Goal: Communication & Community: Answer question/provide support

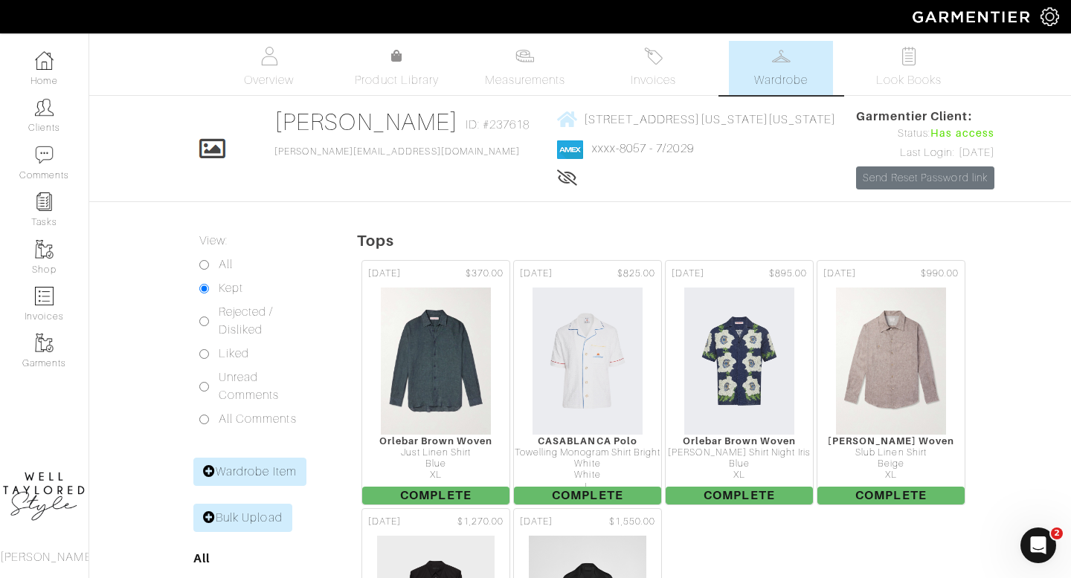
click at [645, 63] on img at bounding box center [653, 56] width 19 height 19
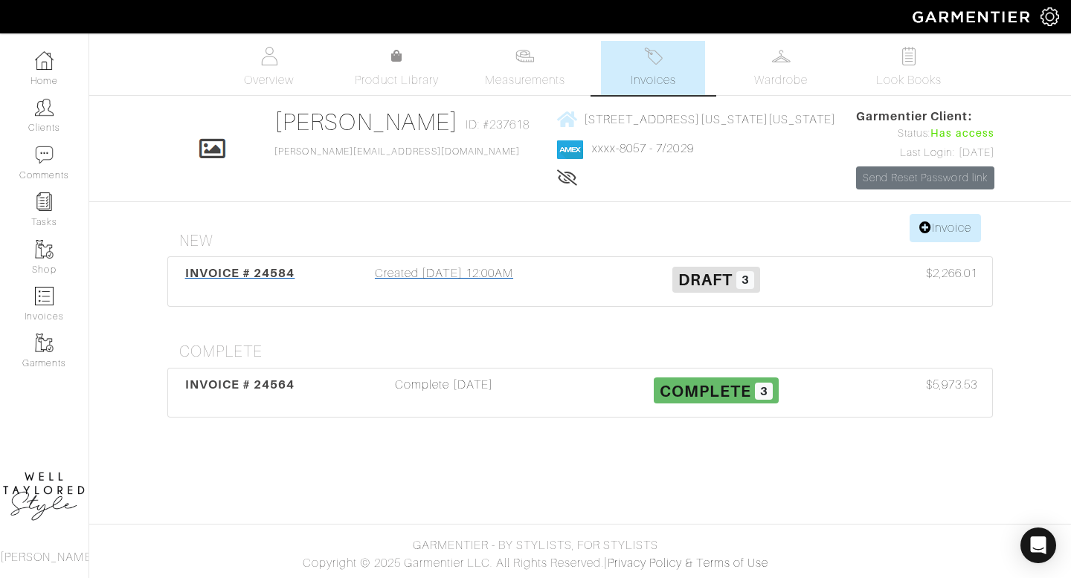
click at [469, 262] on div "INVOICE # 24584 Created 09/17/25 12:00AM Draft 3 $2,266.01" at bounding box center [580, 281] width 824 height 49
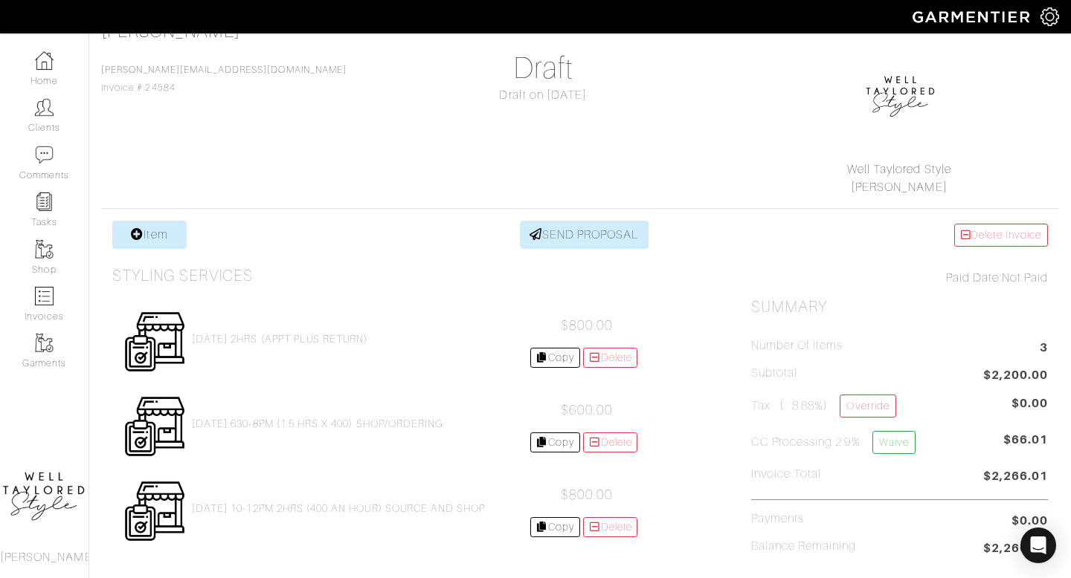
scroll to position [124, 0]
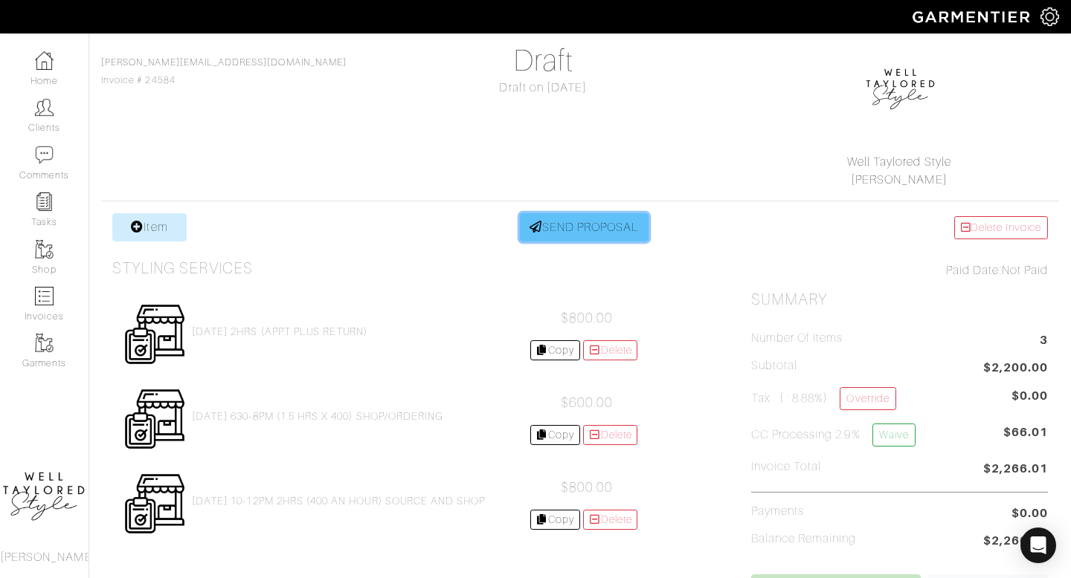
click at [602, 216] on link "SEND PROPOSAL" at bounding box center [584, 227] width 129 height 28
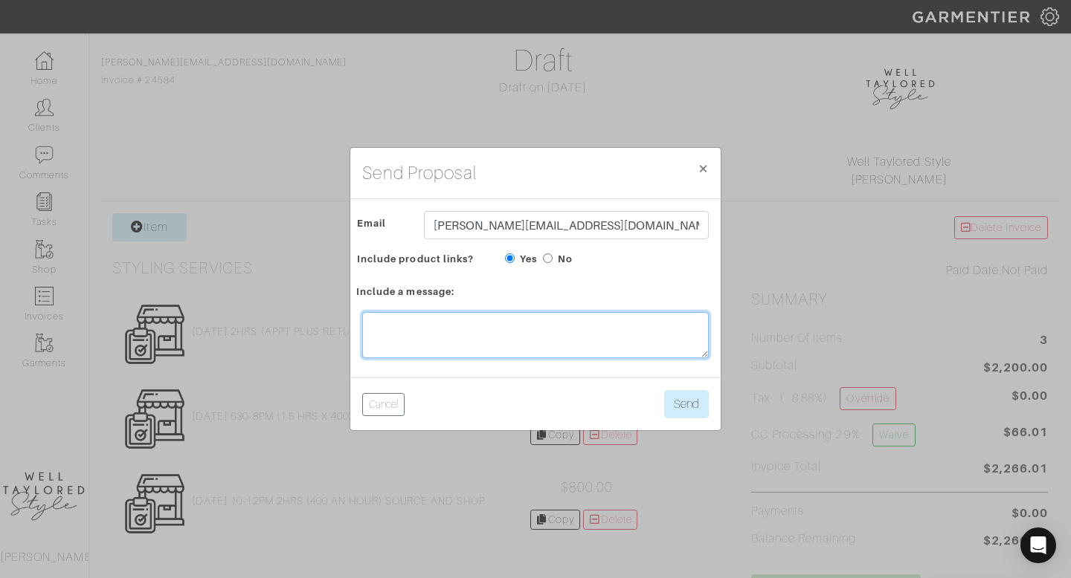
click at [448, 341] on textarea at bounding box center [535, 335] width 347 height 46
type textarea "To be paid"
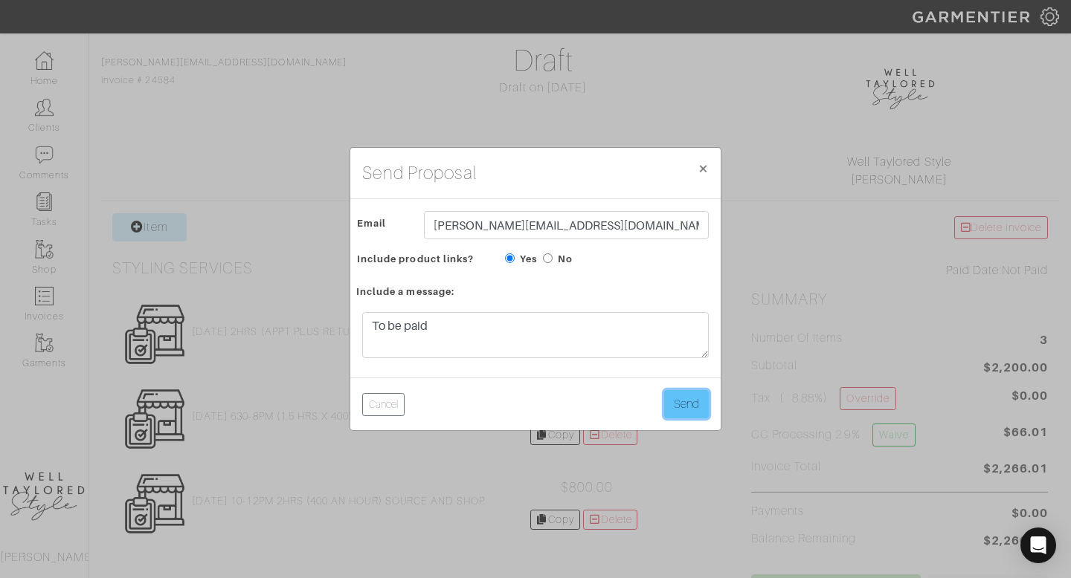
click at [682, 401] on button "Send" at bounding box center [686, 404] width 45 height 28
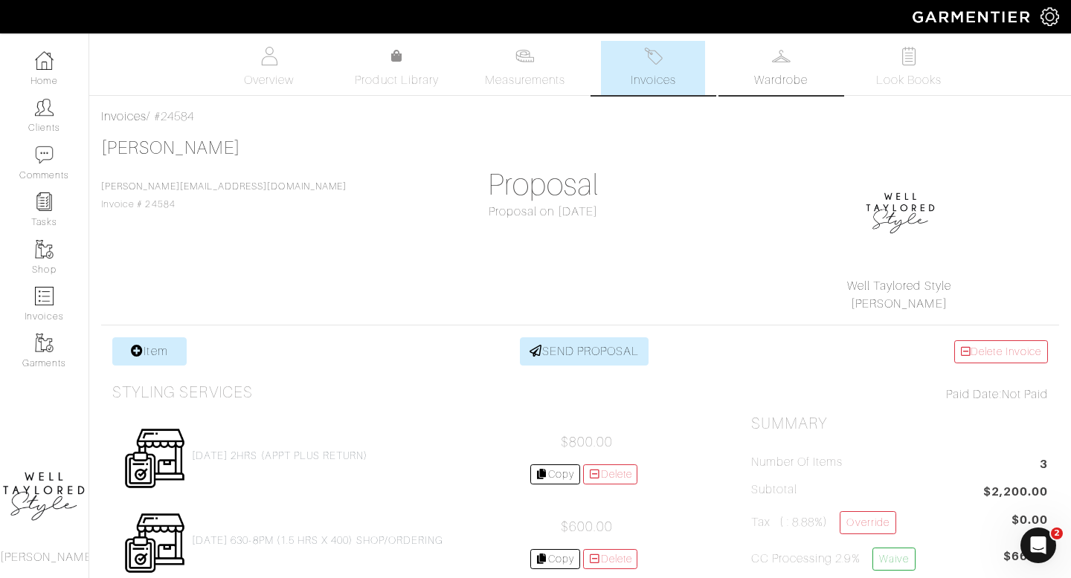
click at [755, 72] on span "Wardrobe" at bounding box center [781, 80] width 54 height 18
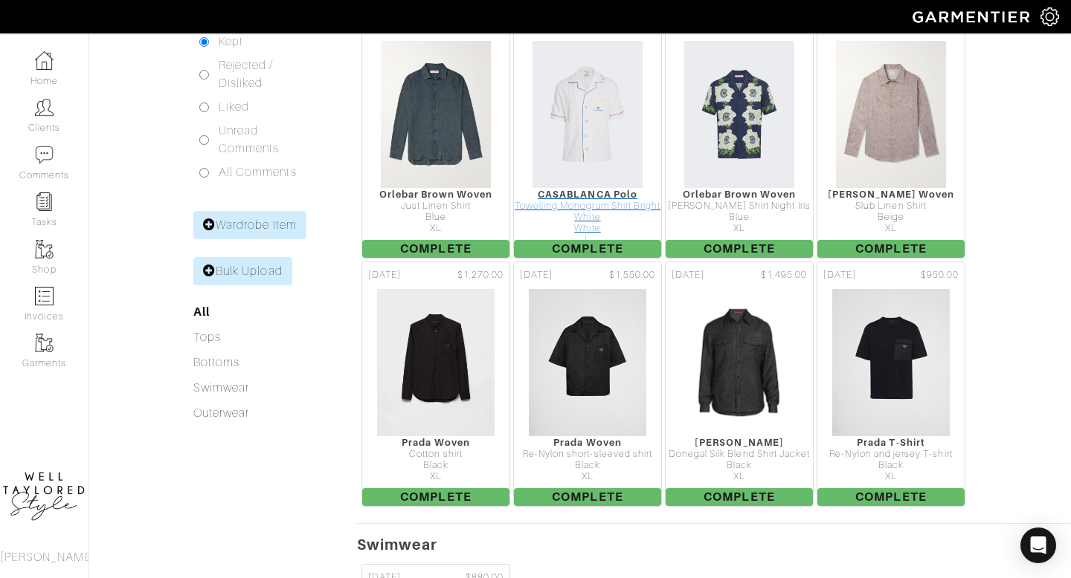
scroll to position [250, 0]
